Goal: Information Seeking & Learning: Learn about a topic

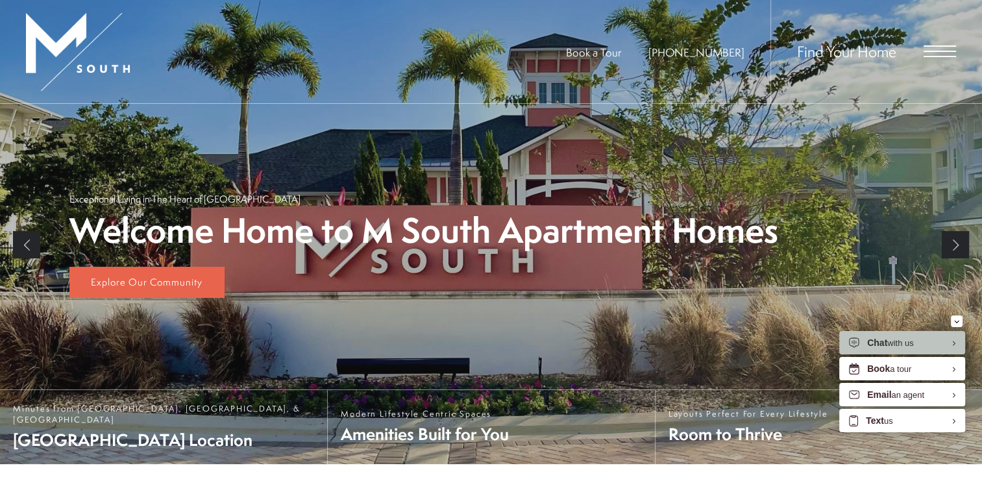
scroll to position [65, 0]
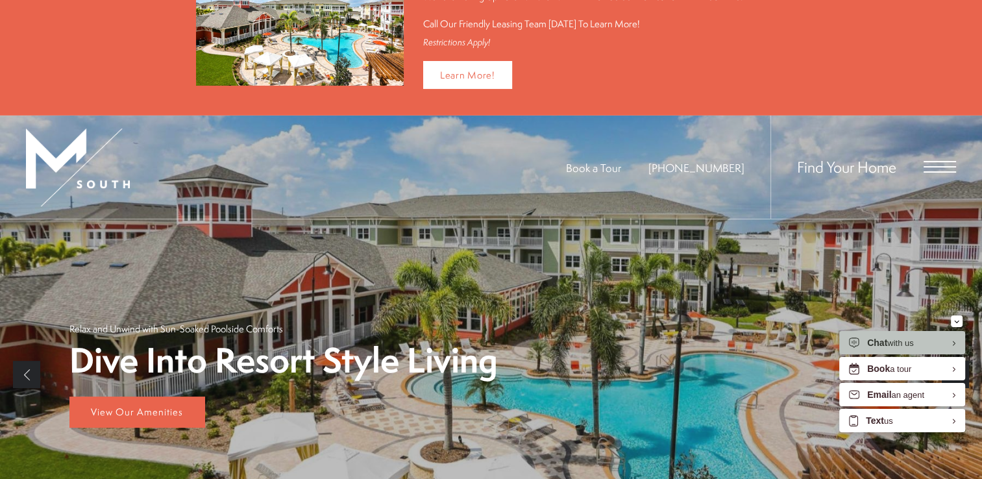
click at [932, 166] on span "Open Menu" at bounding box center [940, 167] width 32 height 12
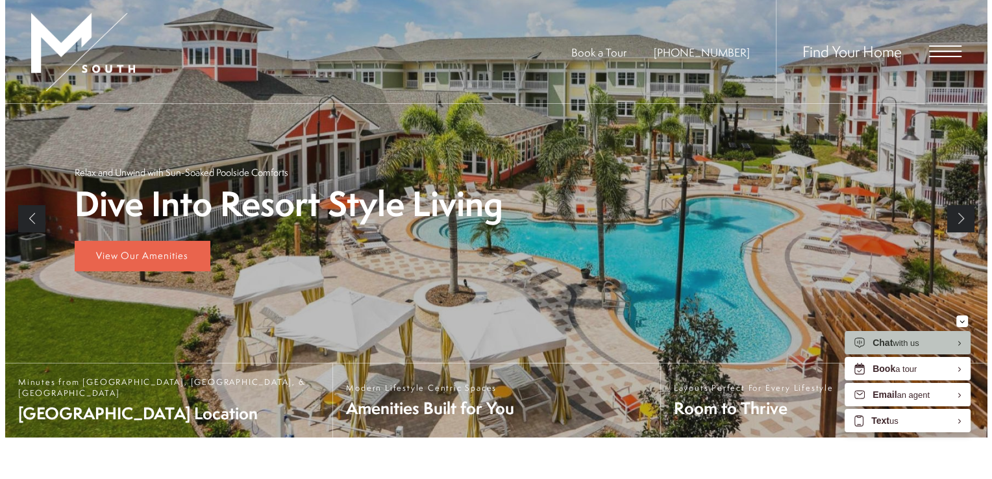
scroll to position [0, 0]
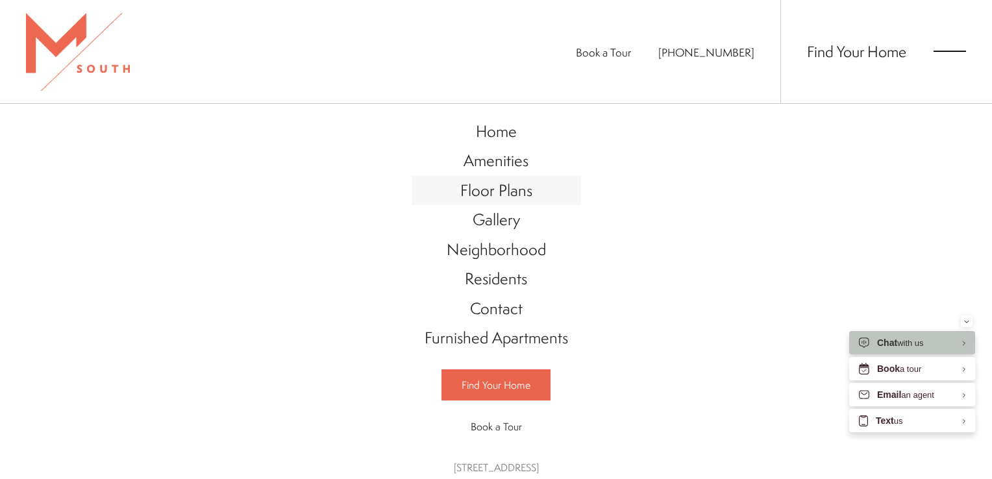
click at [512, 191] on span "Floor Plans" at bounding box center [496, 190] width 72 height 22
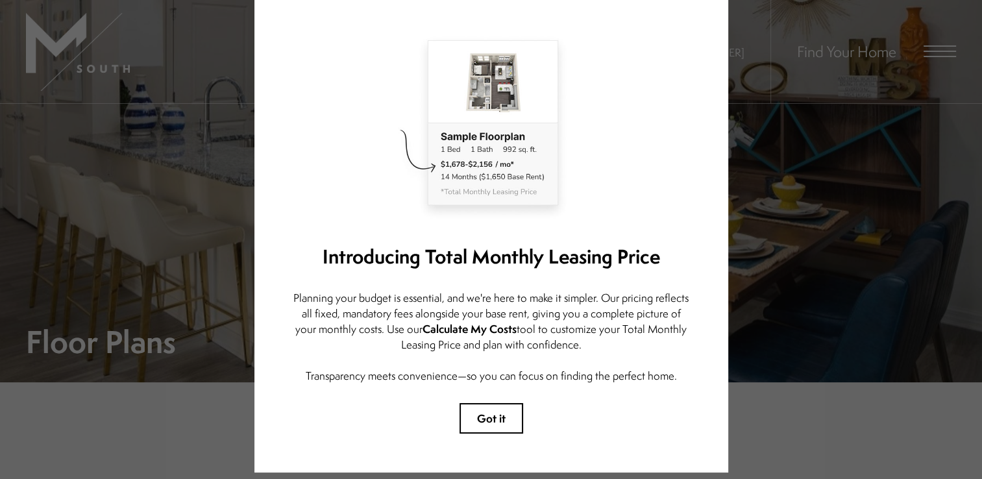
click at [488, 401] on div "Introducing Total Monthly Leasing Price Planning your budget is essential, and …" at bounding box center [492, 230] width 474 height 486
click at [490, 412] on button "Got it" at bounding box center [492, 418] width 64 height 31
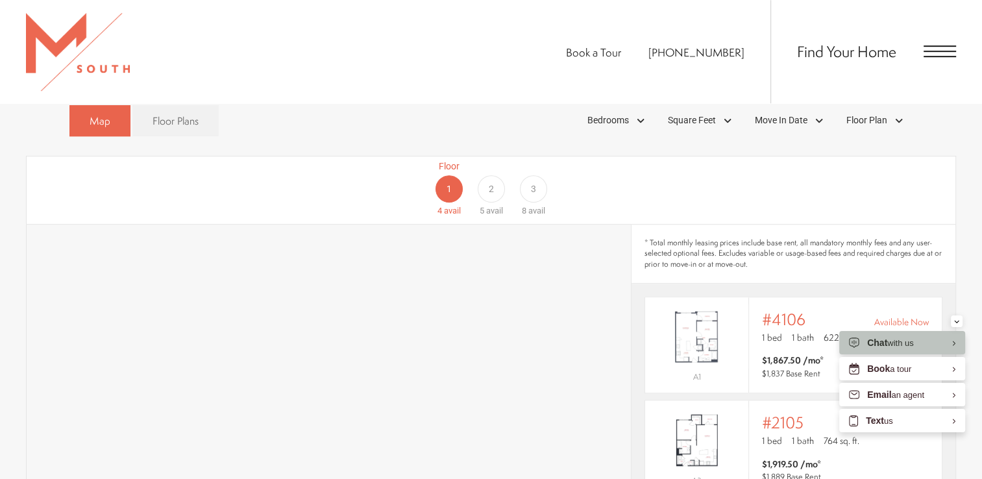
scroll to position [779, 0]
click at [491, 177] on div "2" at bounding box center [490, 190] width 27 height 27
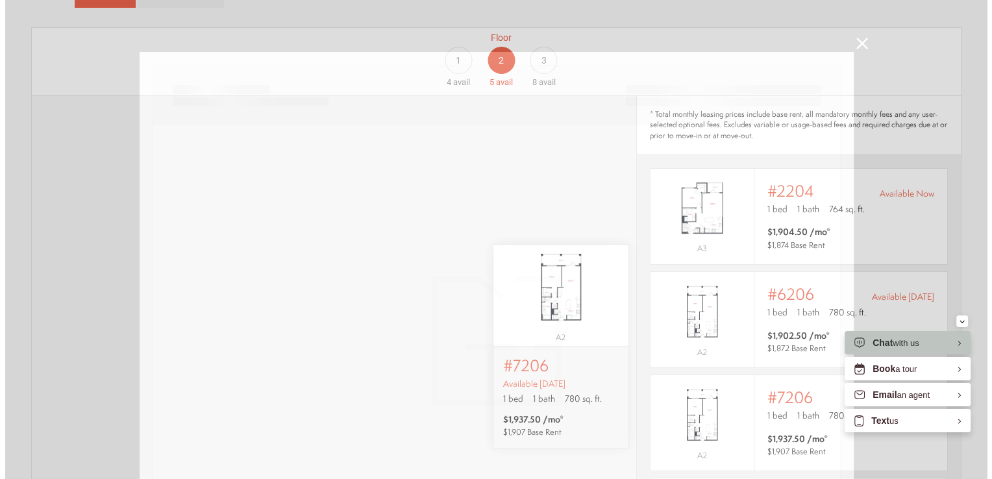
scroll to position [0, 0]
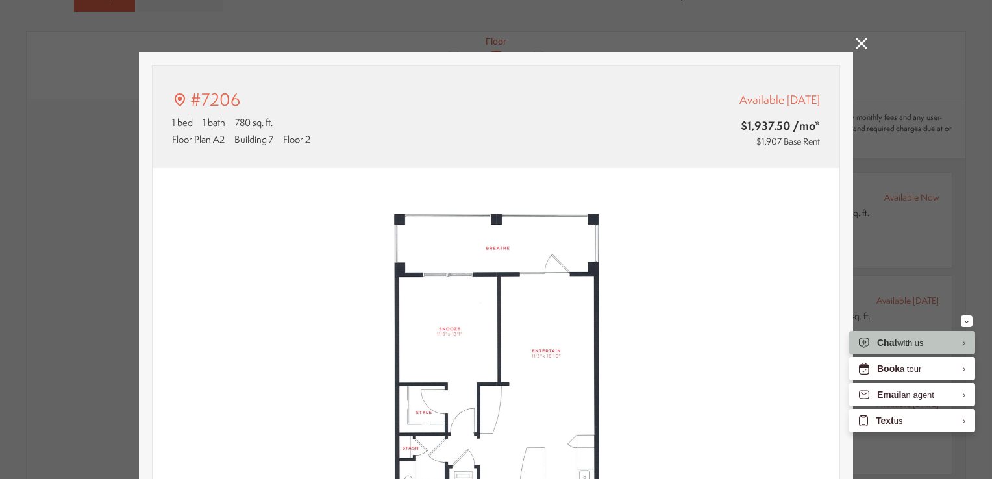
type input "**********"
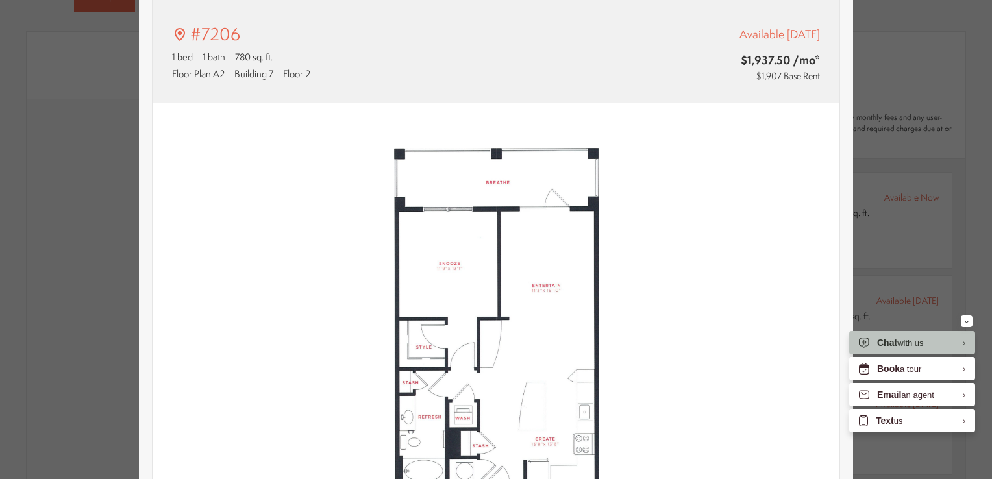
scroll to position [130, 0]
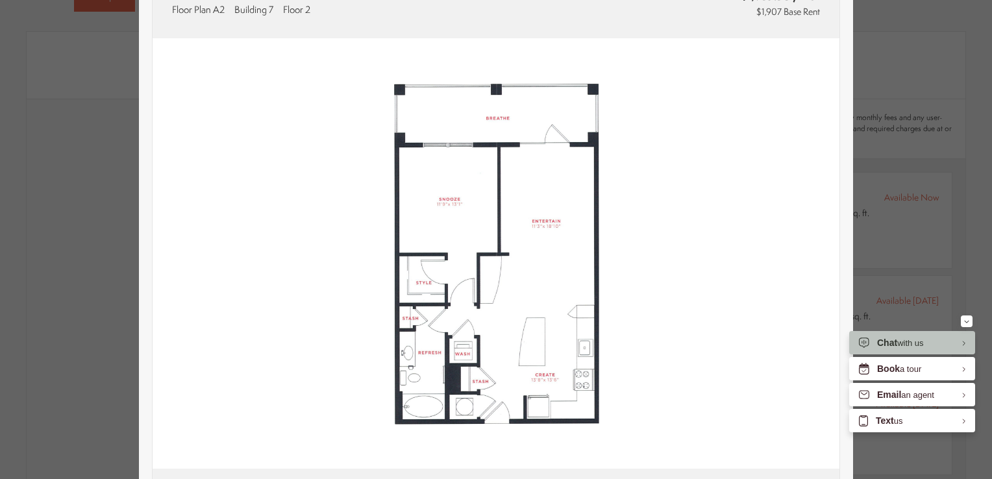
click at [910, 131] on div "#7206 1 bed 1 bath 780 sq. ft. Floor Plan A2 Building 7 Floor 2 Available [DATE…" at bounding box center [496, 239] width 992 height 479
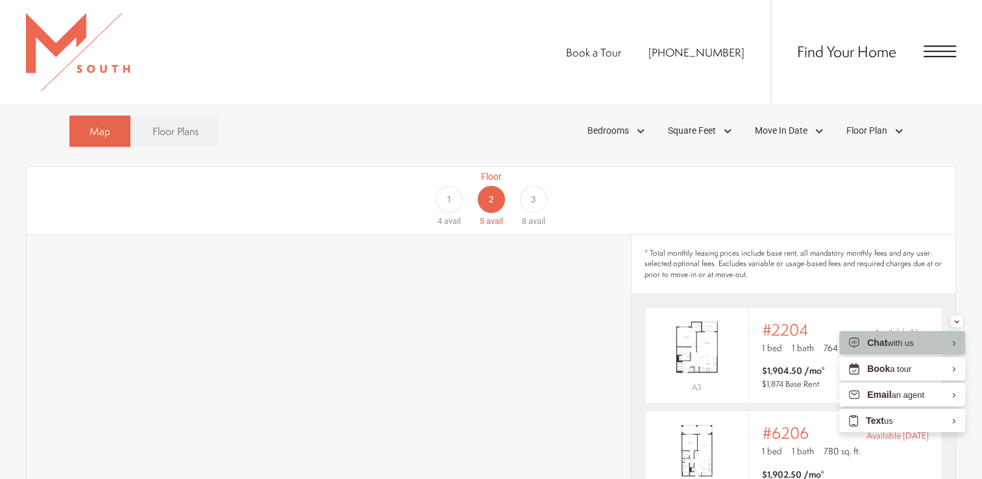
scroll to position [714, 0]
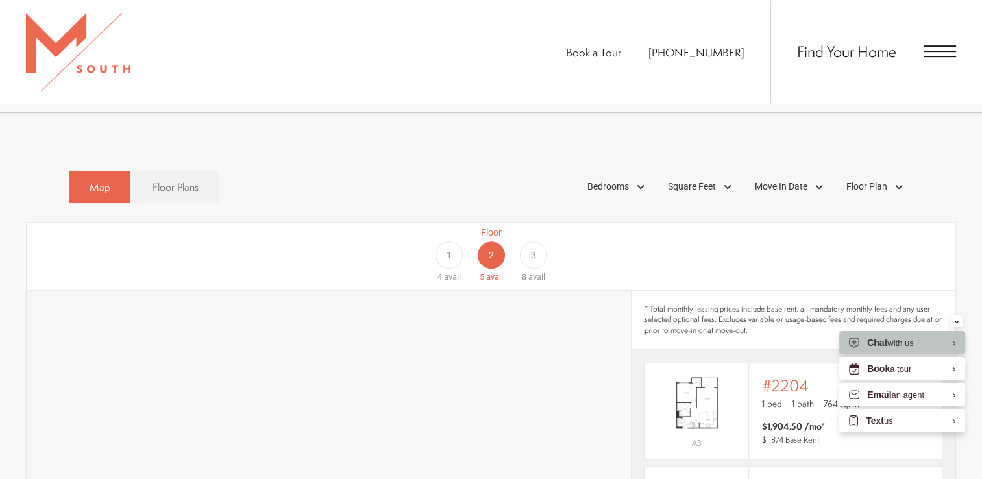
click at [454, 242] on div "1" at bounding box center [448, 255] width 27 height 27
click at [539, 242] on div "3" at bounding box center [533, 255] width 27 height 27
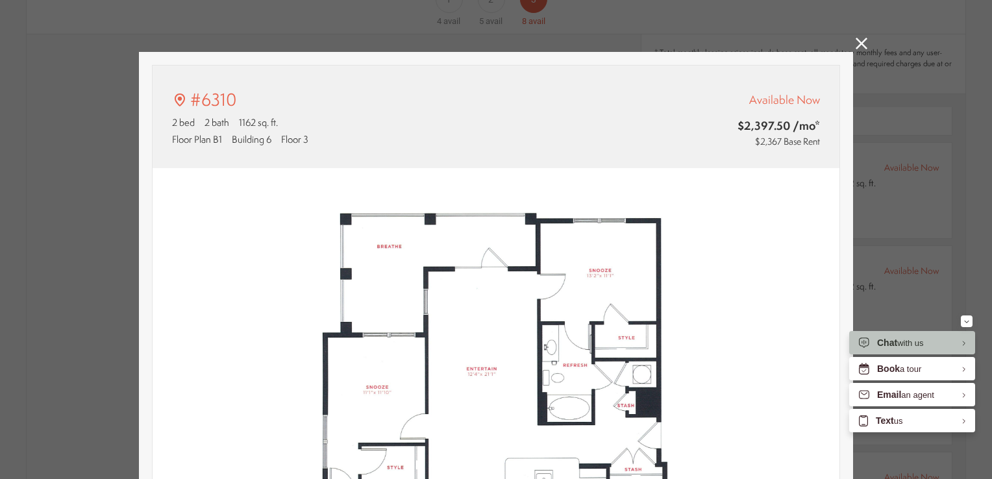
scroll to position [386, 0]
type input "**********"
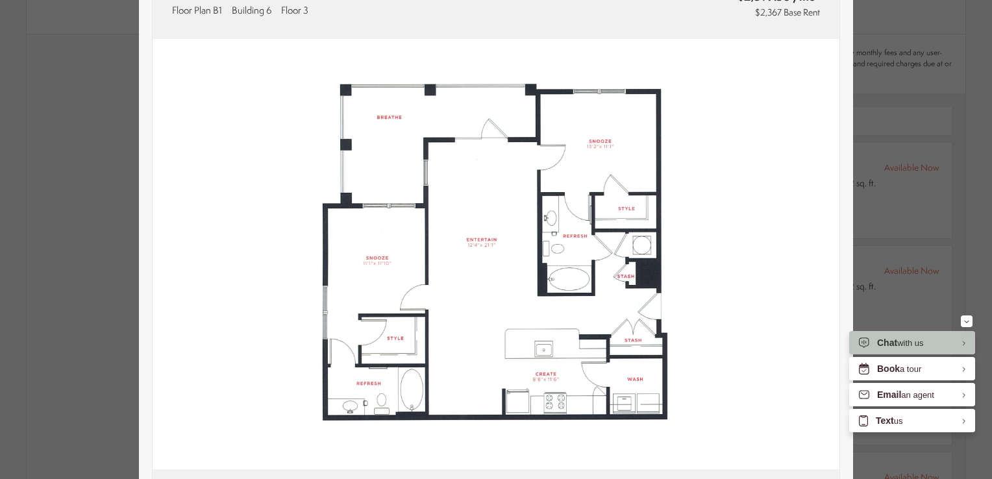
scroll to position [130, 0]
click at [908, 147] on div "#6310 2 bed 2 bath 1162 sq. ft. [STREET_ADDRESS] Available Now $2,397.50 /mo* $…" at bounding box center [496, 239] width 992 height 479
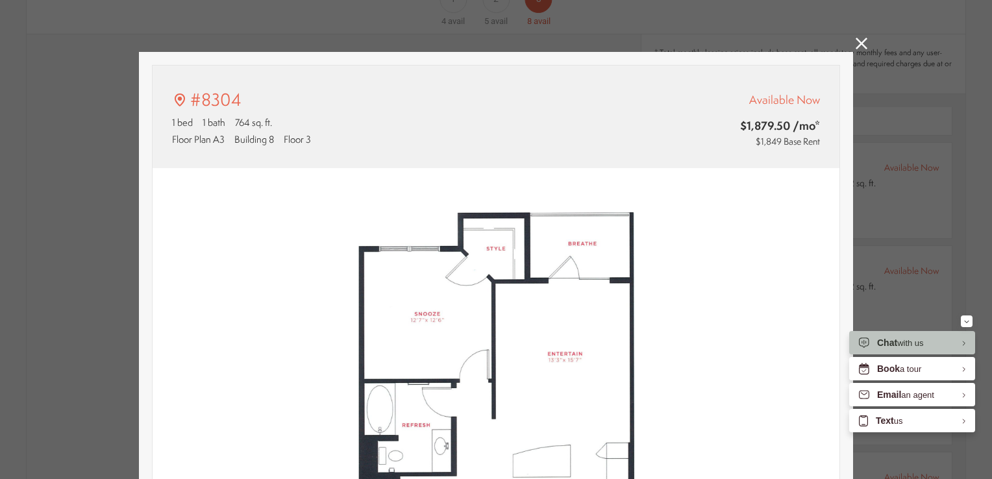
scroll to position [386, 0]
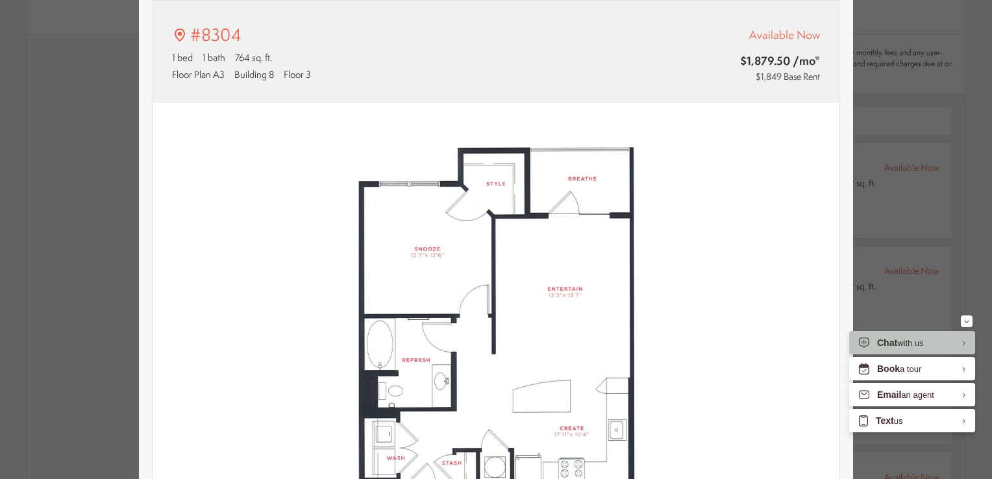
type input "**********"
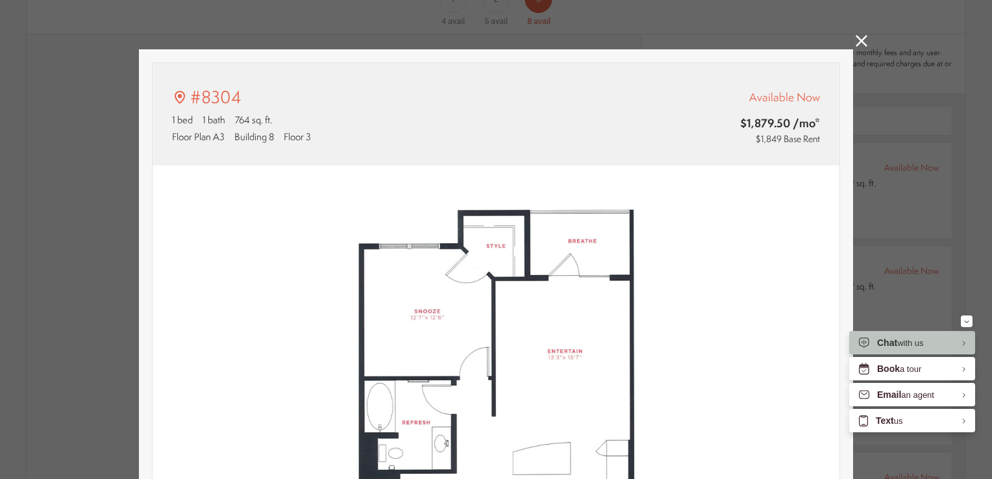
scroll to position [0, 0]
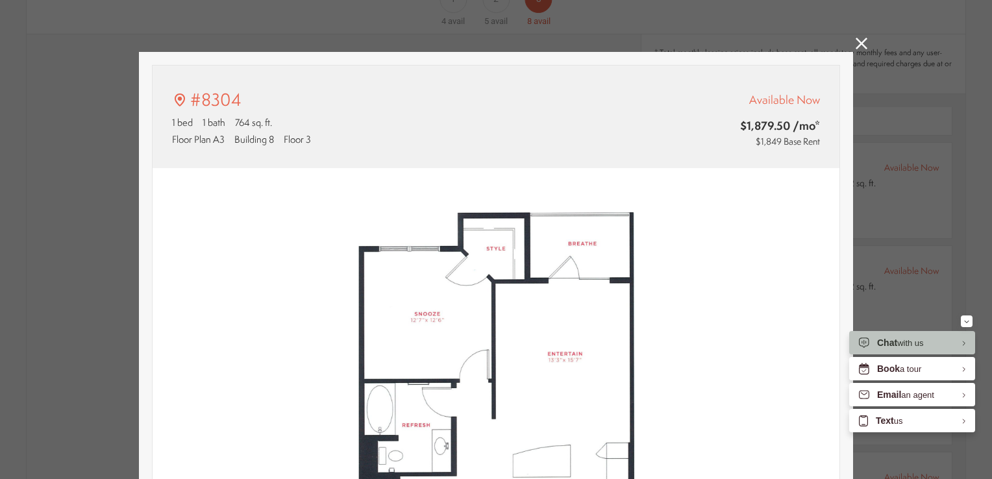
click at [856, 45] on icon at bounding box center [862, 44] width 12 height 12
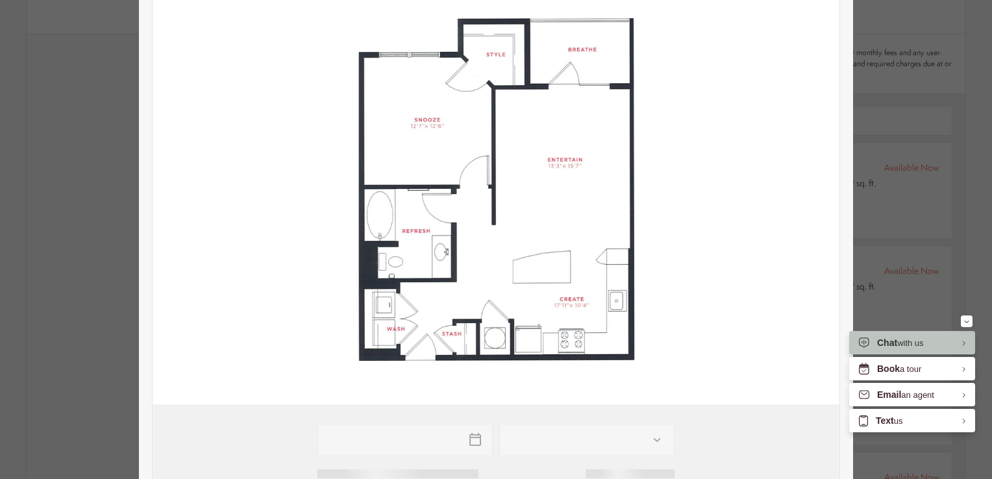
type input "**********"
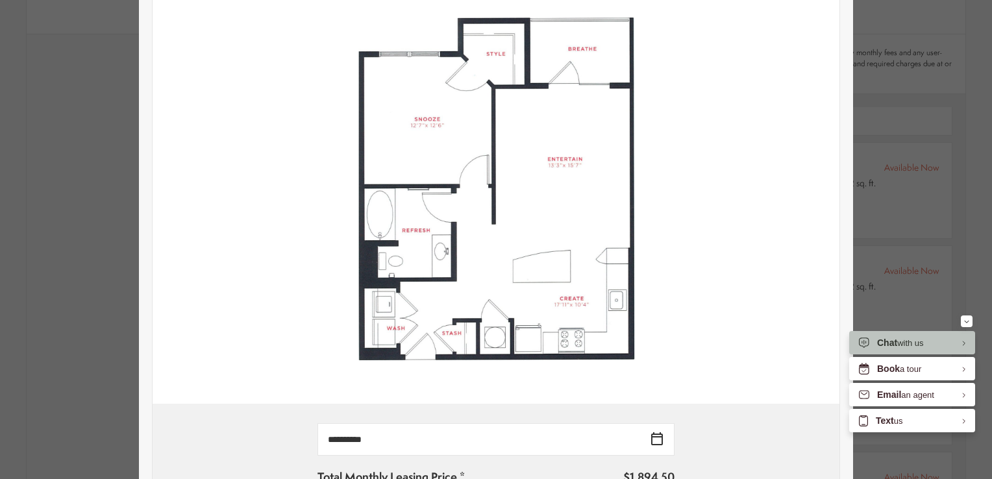
scroll to position [65, 0]
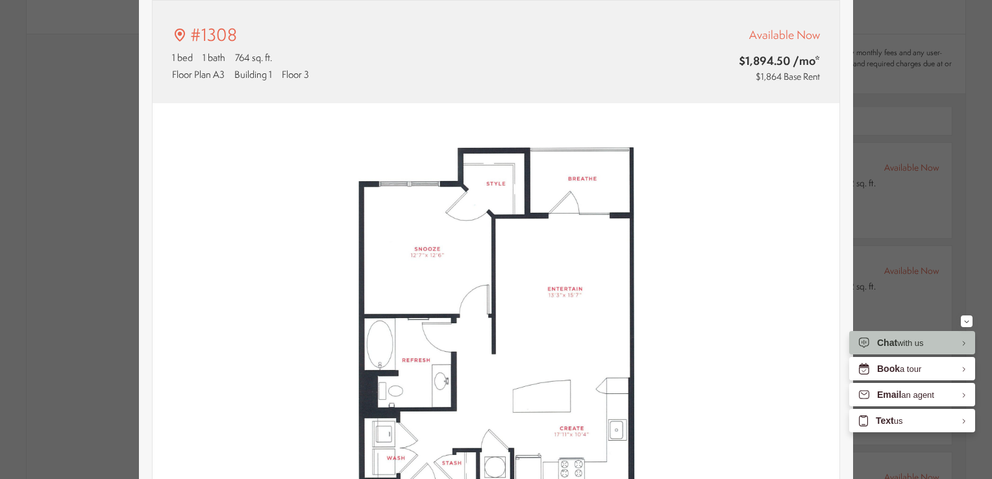
click at [878, 118] on div "#1308 1 bed 1 bath 764 sq. ft. Floor Plan A3 Building 1 Floor 3 Available Now $…" at bounding box center [496, 239] width 992 height 479
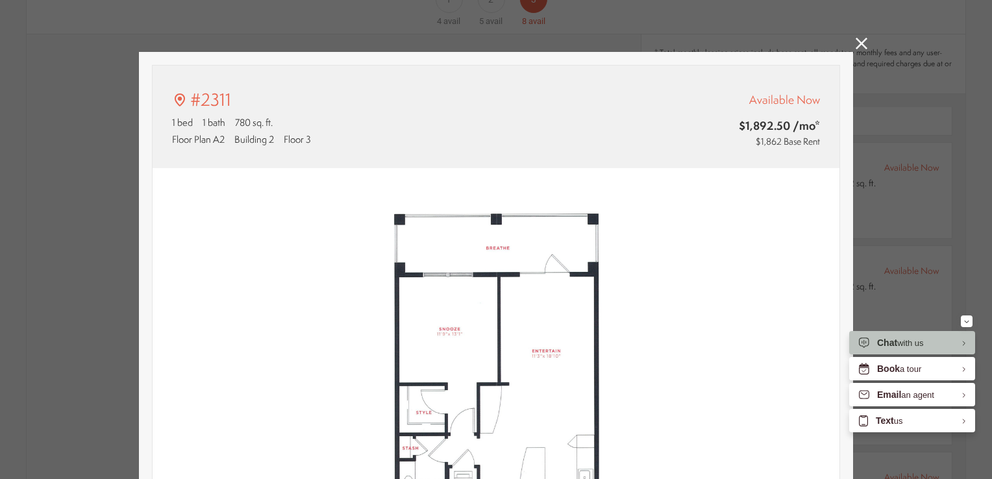
scroll to position [386, 0]
type input "**********"
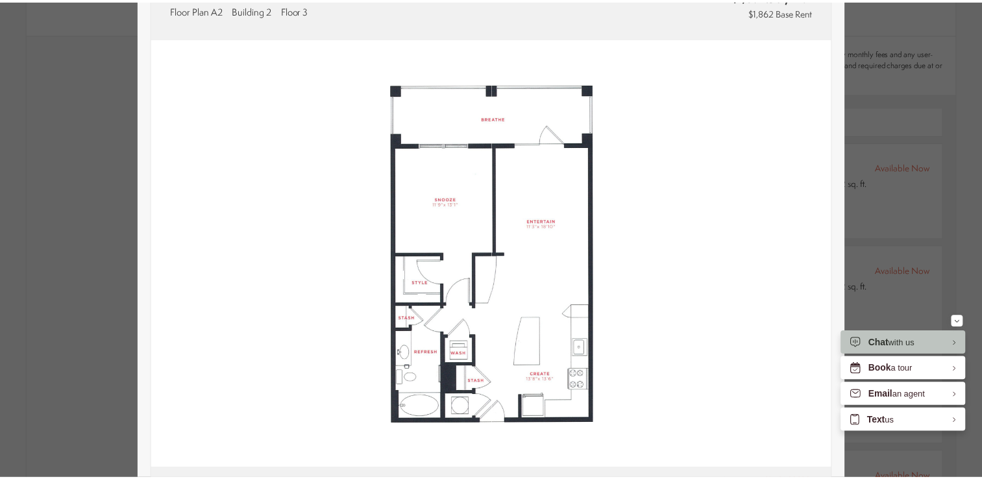
scroll to position [974, 0]
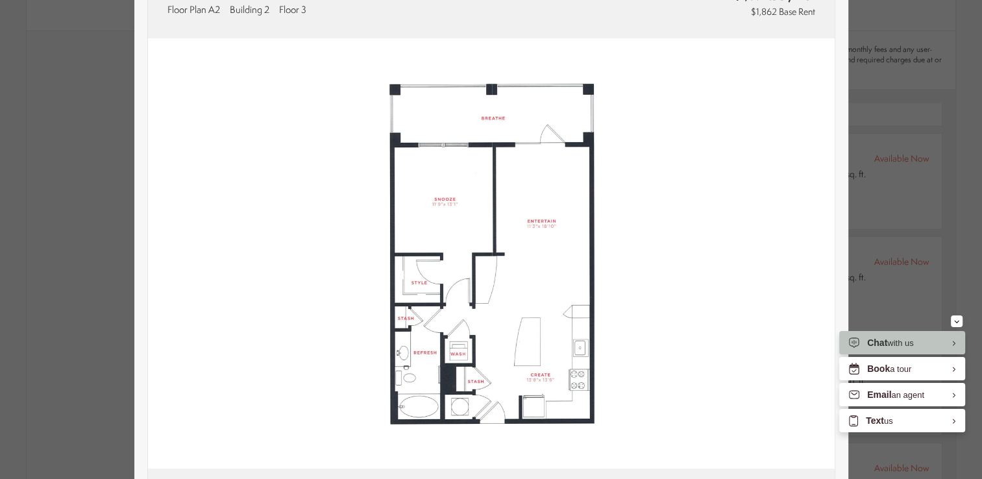
click at [900, 80] on div "#2311 1 bed 1 bath 780 sq. ft. Floor Plan A2 Building 2 Floor 3 Available Now $…" at bounding box center [491, 239] width 982 height 479
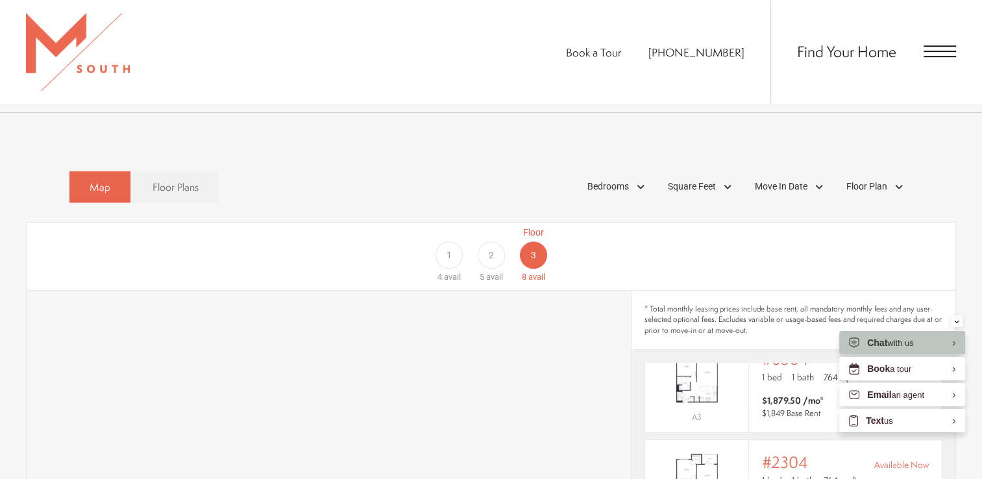
scroll to position [844, 0]
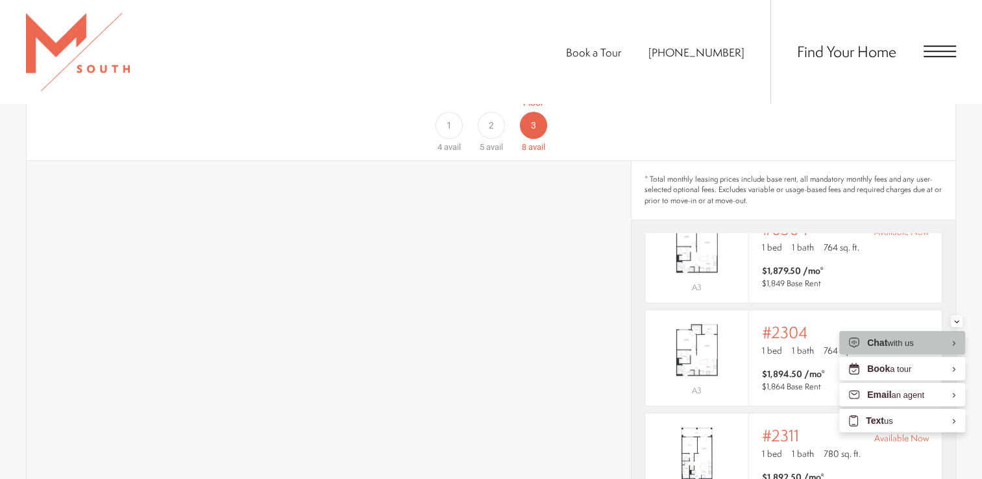
click at [495, 112] on div "2" at bounding box center [490, 125] width 27 height 27
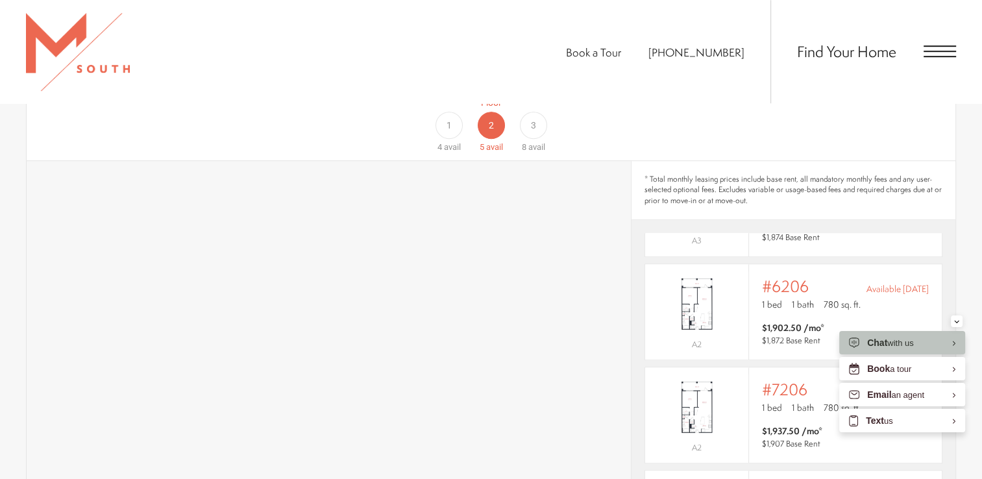
scroll to position [82, 0]
click at [538, 112] on div "3" at bounding box center [533, 125] width 27 height 27
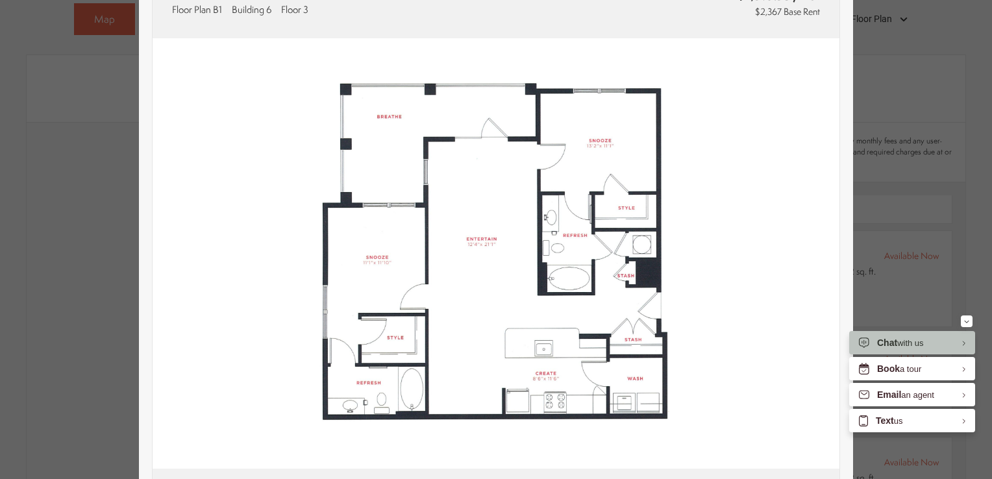
scroll to position [0, 0]
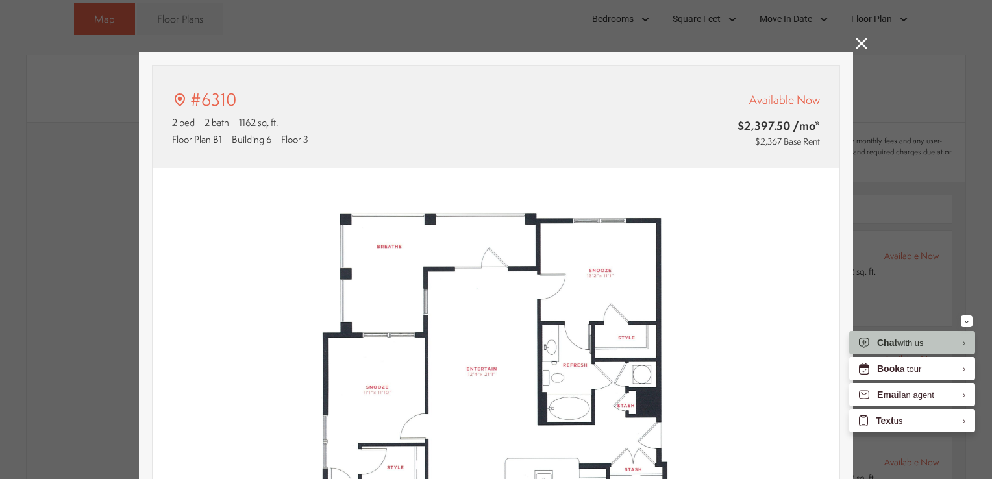
click at [857, 45] on icon at bounding box center [862, 44] width 12 height 12
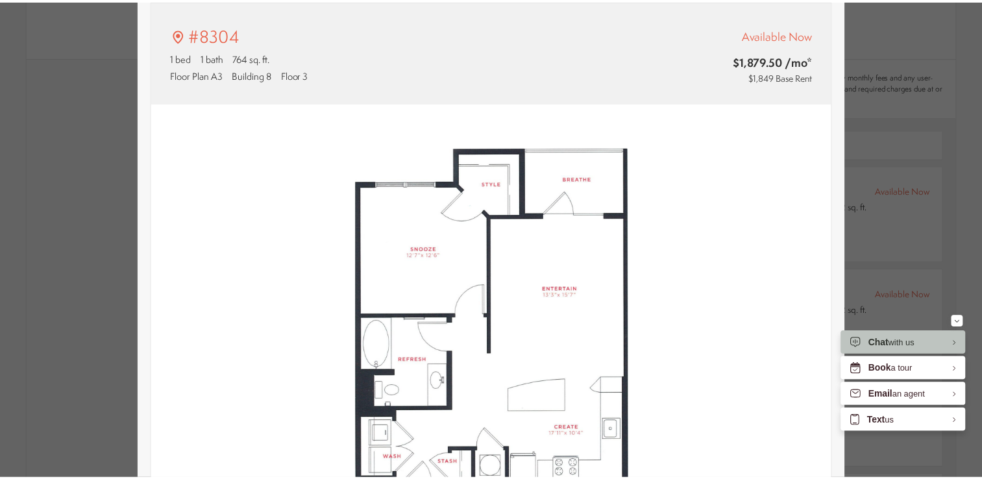
scroll to position [951, 0]
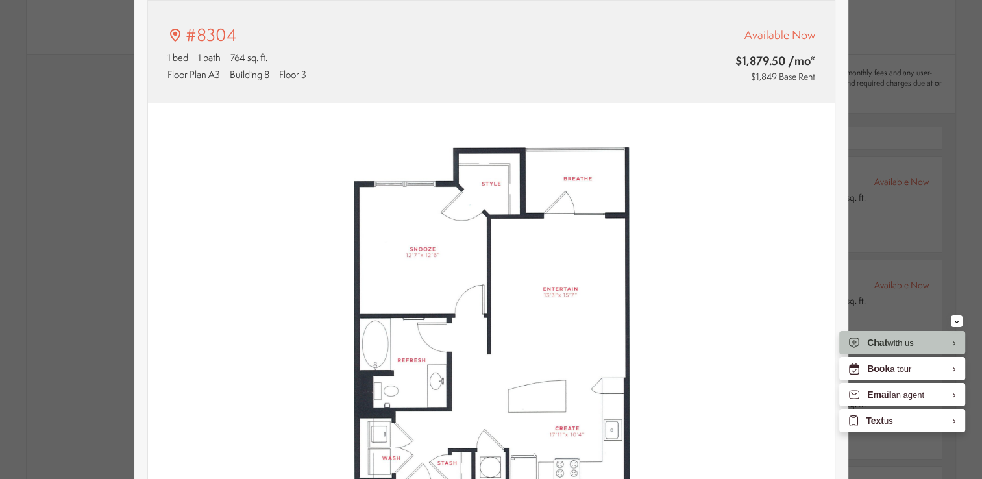
click at [60, 173] on div "#8304 1 bed 1 bath 764 sq. ft. Floor Plan A3 Building 8 Floor 3 Available Now $…" at bounding box center [491, 239] width 982 height 479
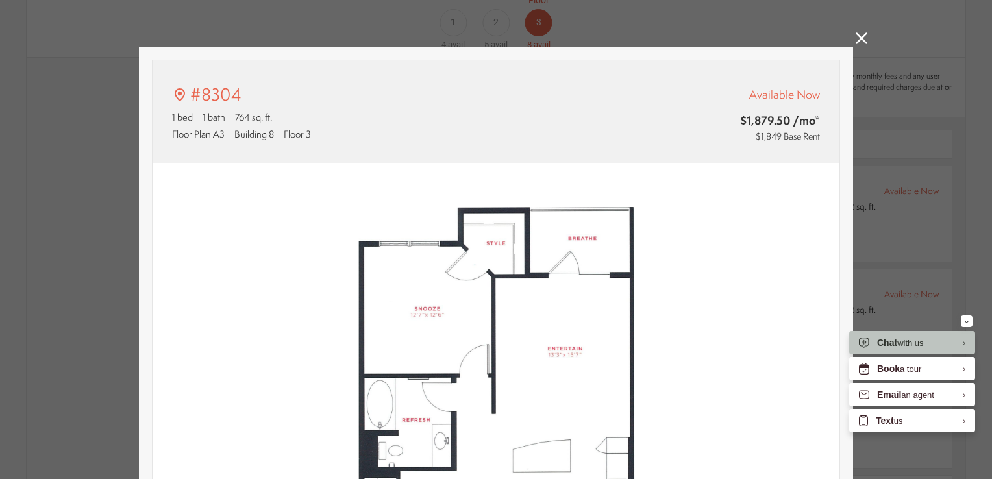
scroll to position [0, 0]
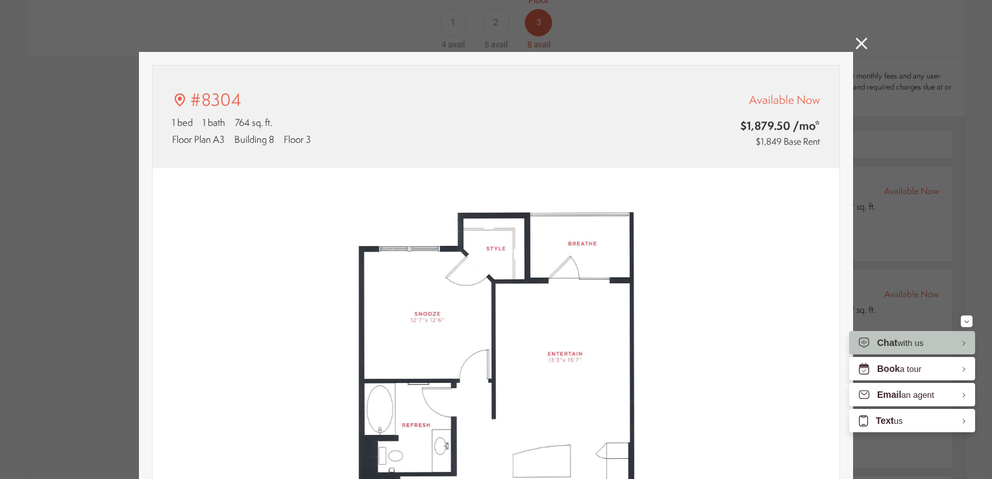
click at [856, 48] on icon at bounding box center [862, 44] width 12 height 12
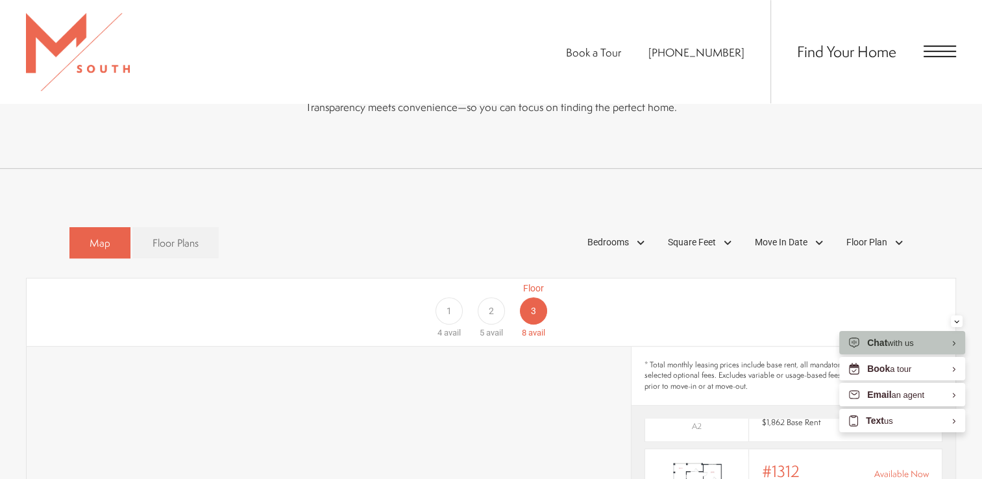
scroll to position [655, 0]
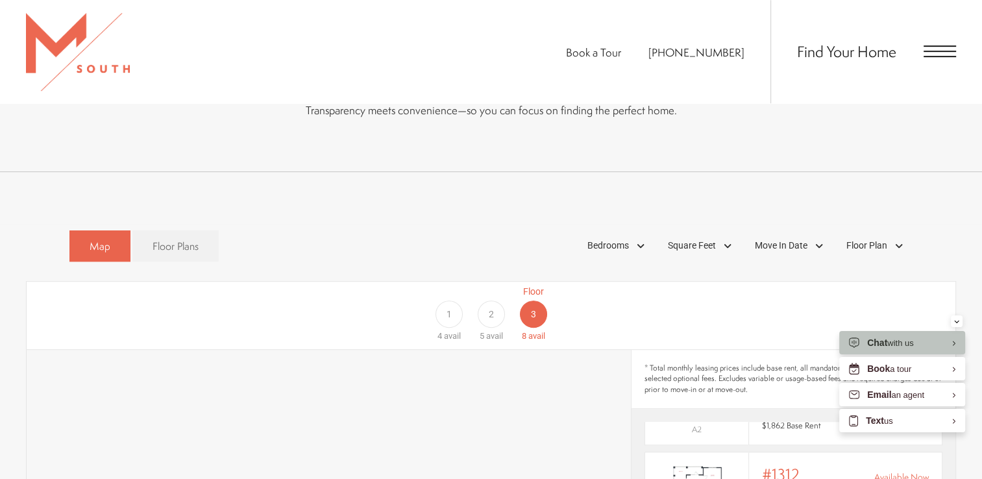
click at [494, 301] on div "2" at bounding box center [490, 314] width 27 height 27
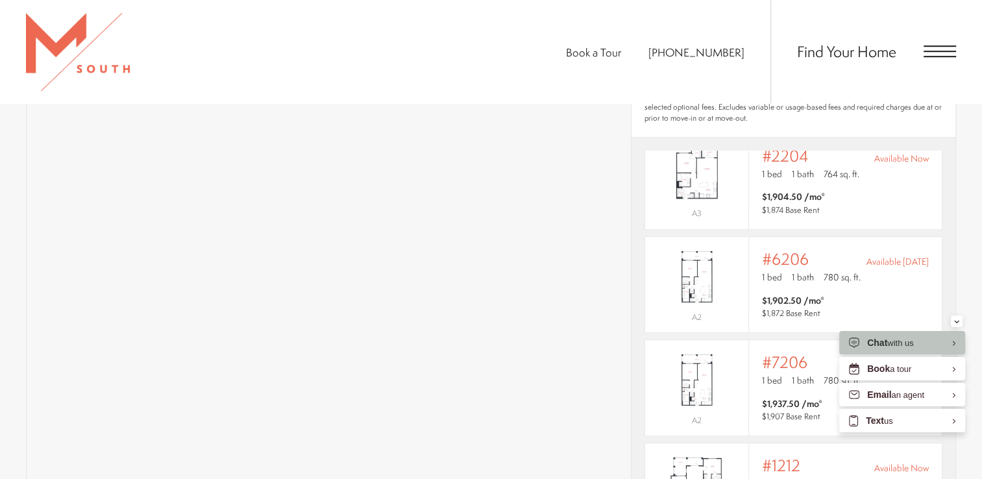
scroll to position [850, 0]
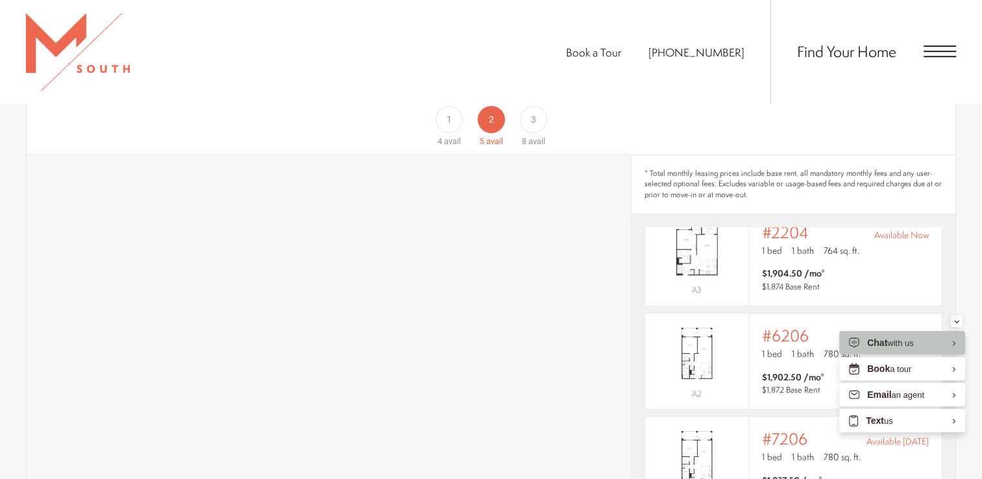
click at [533, 108] on div "3" at bounding box center [533, 119] width 27 height 27
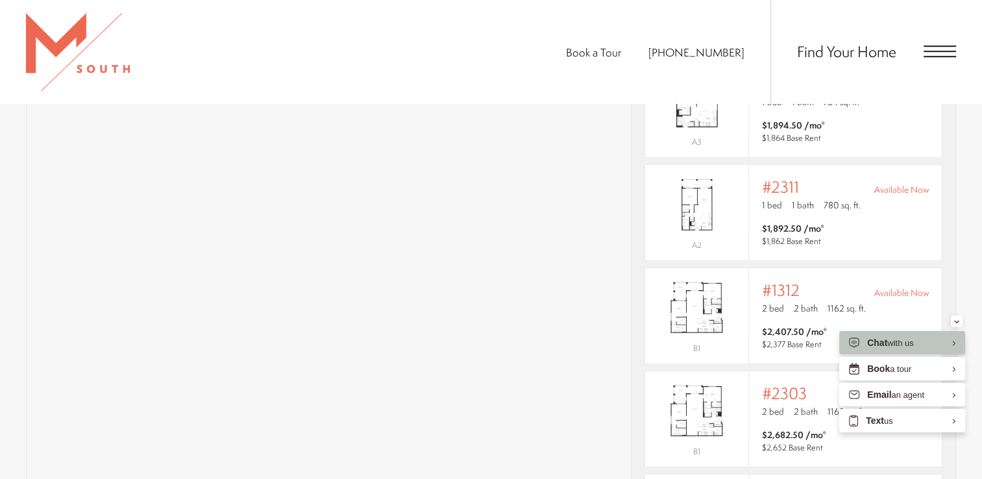
scroll to position [980, 0]
